Goal: Task Accomplishment & Management: Complete application form

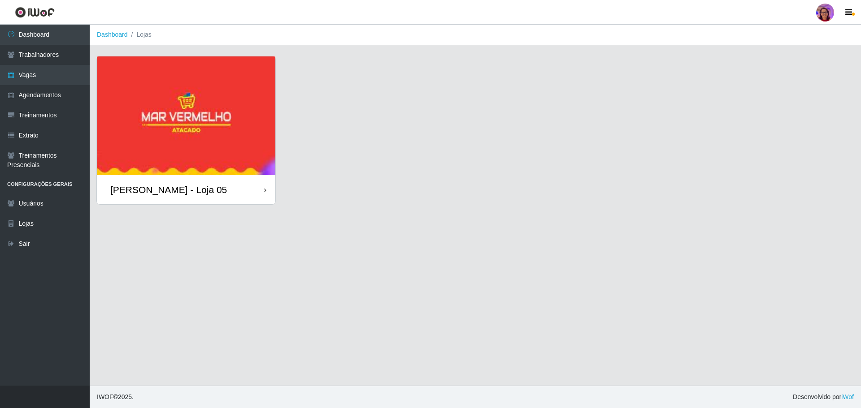
click at [252, 190] on div "[PERSON_NAME] - Loja 05" at bounding box center [186, 189] width 178 height 29
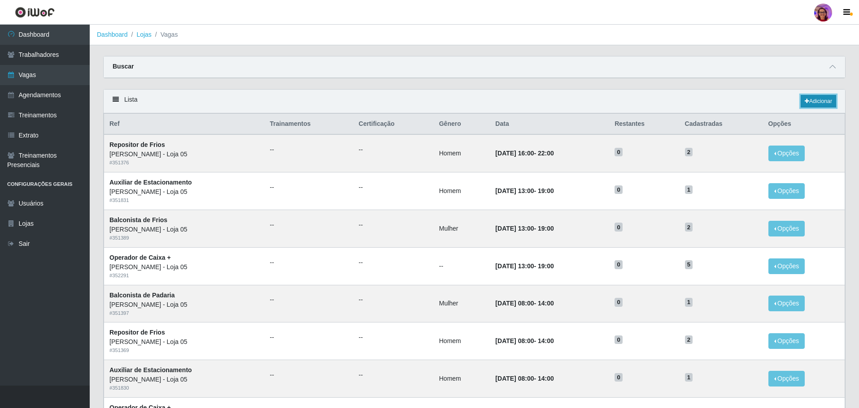
click at [825, 99] on link "Adicionar" at bounding box center [817, 101] width 35 height 13
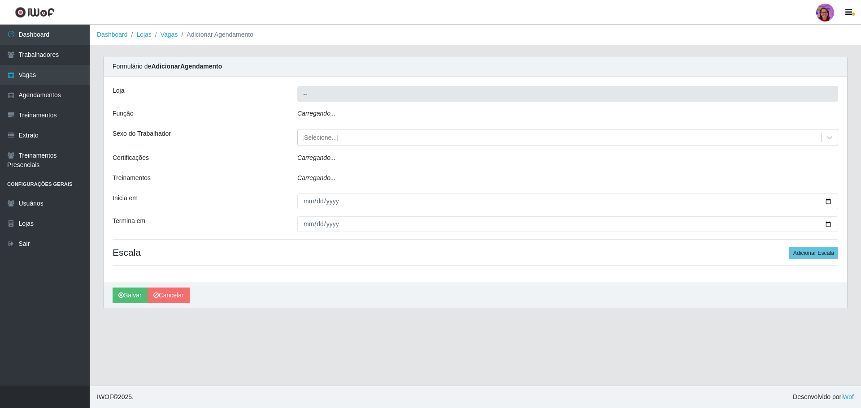
type input "[PERSON_NAME] - Loja 05"
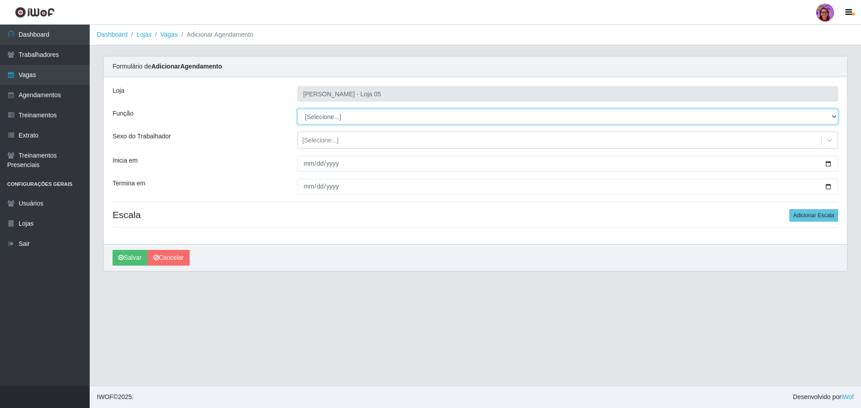
click at [333, 119] on select "[Selecione...] ASG ASG + ASG ++ Auxiliar de Depósito Auxiliar de Depósito + Aux…" at bounding box center [567, 117] width 541 height 16
select select "22"
click at [297, 109] on select "[Selecione...] ASG ASG + ASG ++ Auxiliar de Depósito Auxiliar de Depósito + Aux…" at bounding box center [567, 117] width 541 height 16
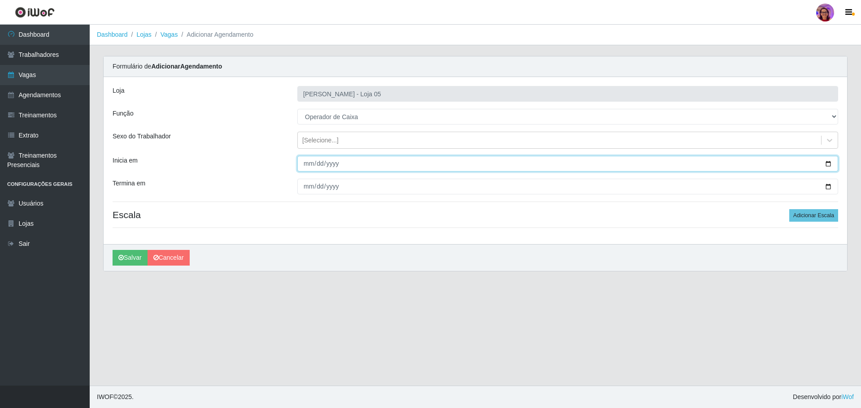
click at [824, 165] on input "Inicia em" at bounding box center [567, 164] width 541 height 16
click at [826, 162] on input "Inicia em" at bounding box center [567, 164] width 541 height 16
type input "2025-09-30"
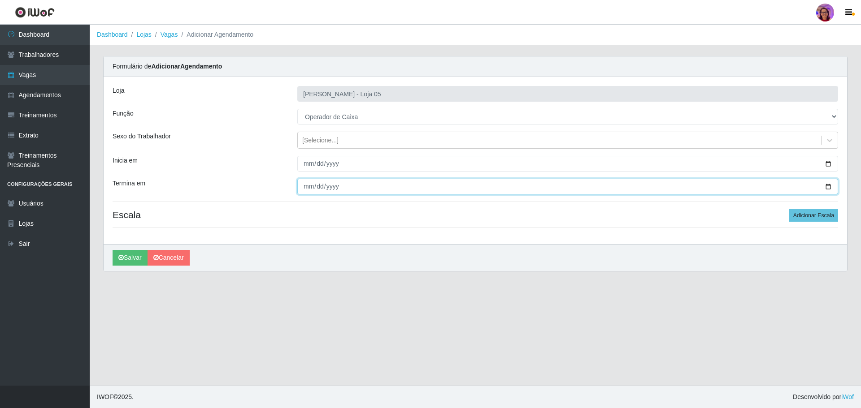
click at [830, 189] on input "Termina em" at bounding box center [567, 187] width 541 height 16
type input "2025-09-30"
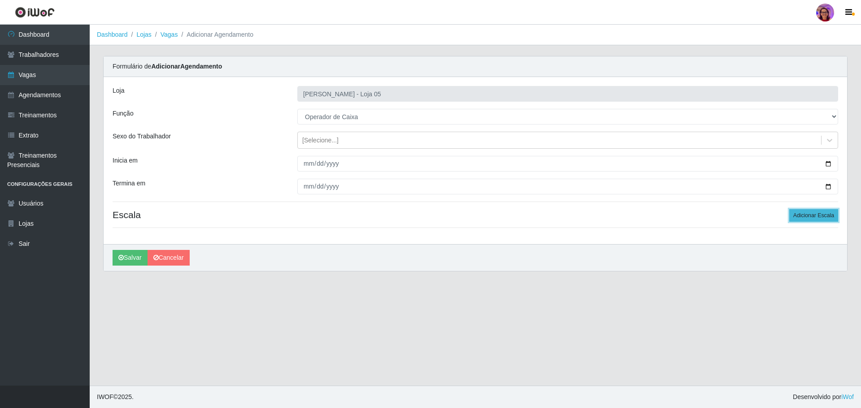
click at [821, 217] on button "Adicionar Escala" at bounding box center [813, 215] width 49 height 13
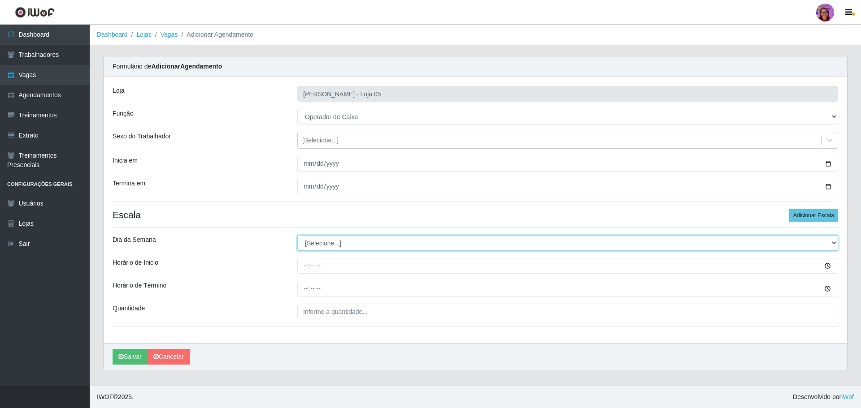
click at [349, 236] on select "[Selecione...] Segunda Terça Quarta Quinta Sexta Sábado Domingo" at bounding box center [567, 243] width 541 height 16
select select "2"
click at [297, 235] on select "[Selecione...] Segunda Terça Quarta Quinta Sexta Sábado Domingo" at bounding box center [567, 243] width 541 height 16
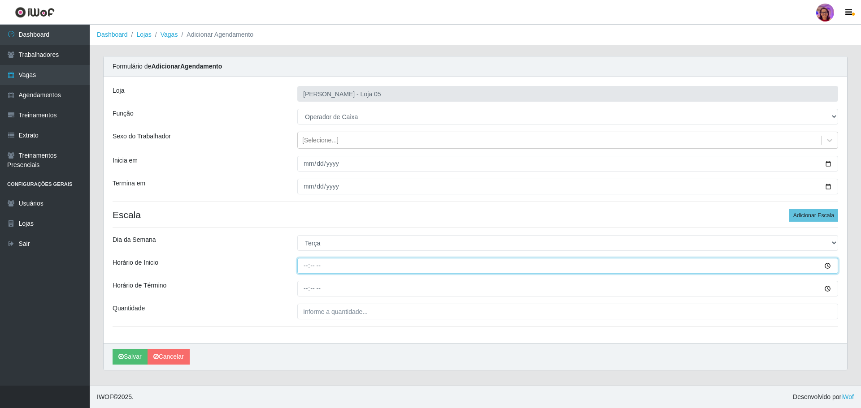
click at [304, 261] on input "Horário de Inicio" at bounding box center [567, 266] width 541 height 16
type input "16:20"
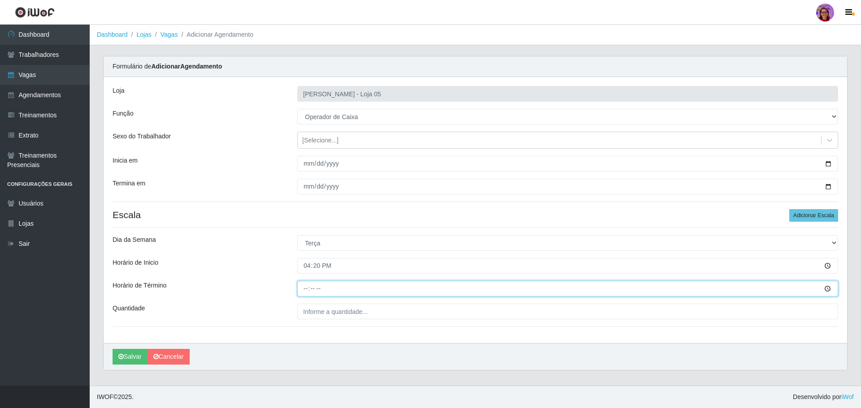
click at [307, 287] on input "Horário de Término" at bounding box center [567, 289] width 541 height 16
type input "22:20"
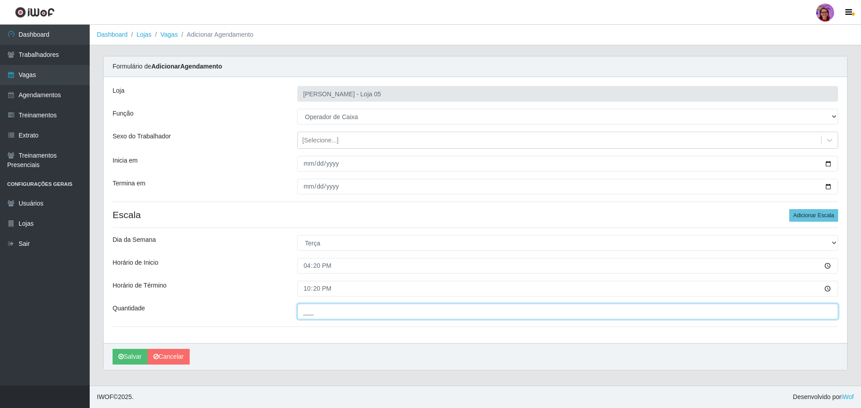
click at [329, 311] on input "___" at bounding box center [567, 312] width 541 height 16
type input "3__"
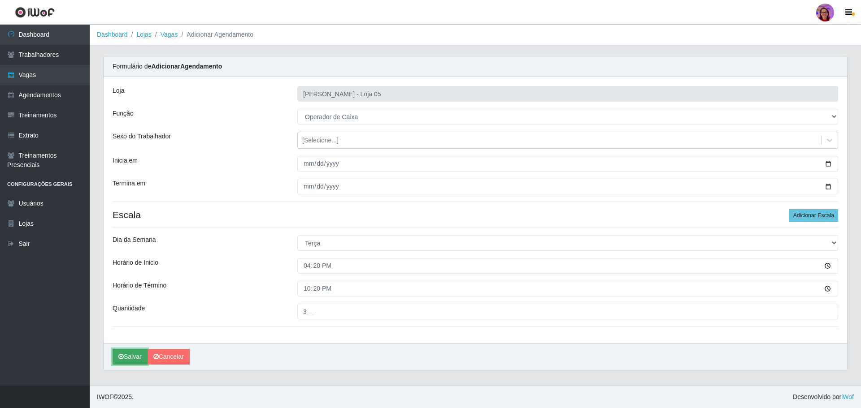
click at [122, 358] on icon "submit" at bounding box center [120, 357] width 5 height 6
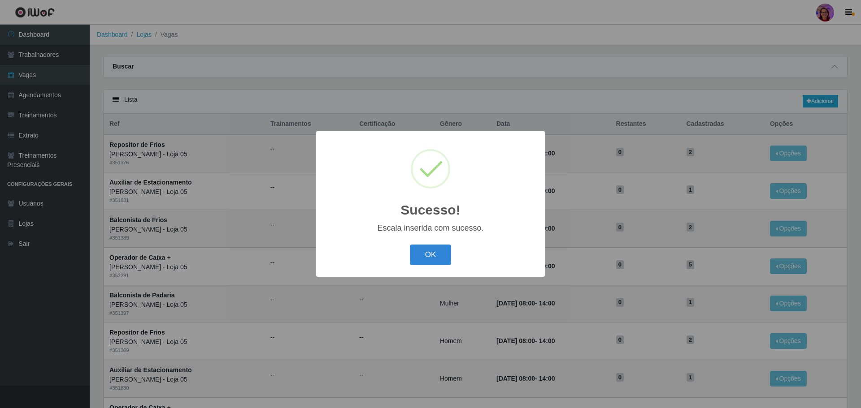
click at [436, 269] on div "Sucesso! × Escala inserida com sucesso. OK Cancel" at bounding box center [431, 203] width 230 height 145
click at [435, 254] on button "OK" at bounding box center [431, 255] width 42 height 21
